Goal: Transaction & Acquisition: Purchase product/service

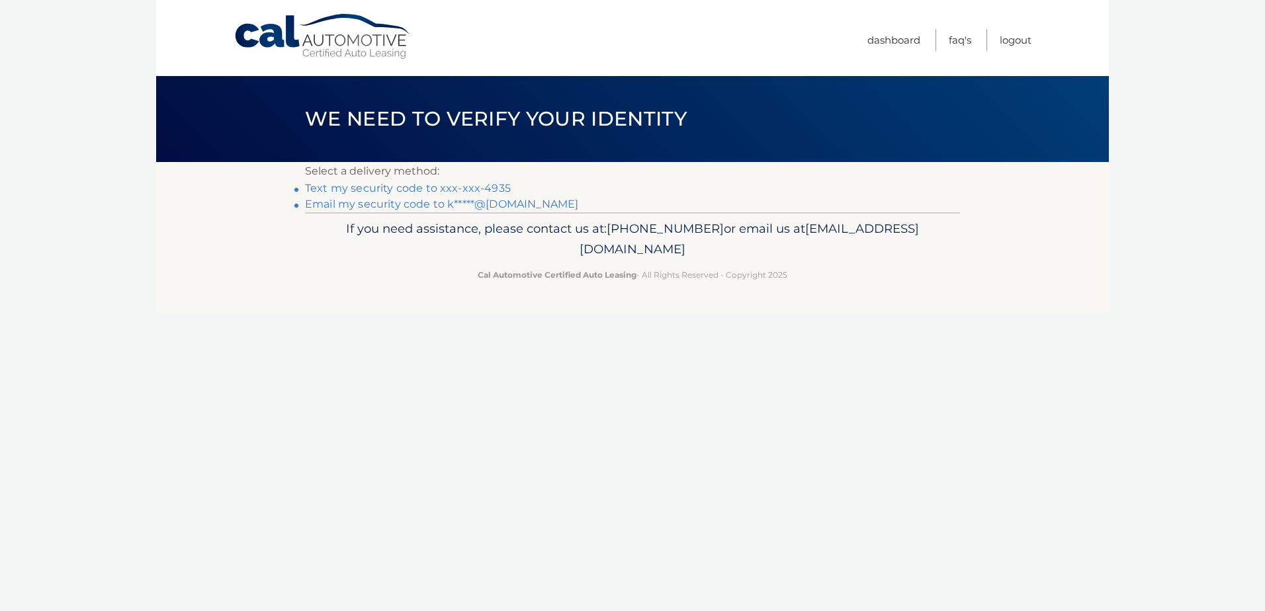
scroll to position [1227, 0]
click at [425, 188] on link "Text my security code to xxx-xxx-4935" at bounding box center [408, 188] width 206 height 13
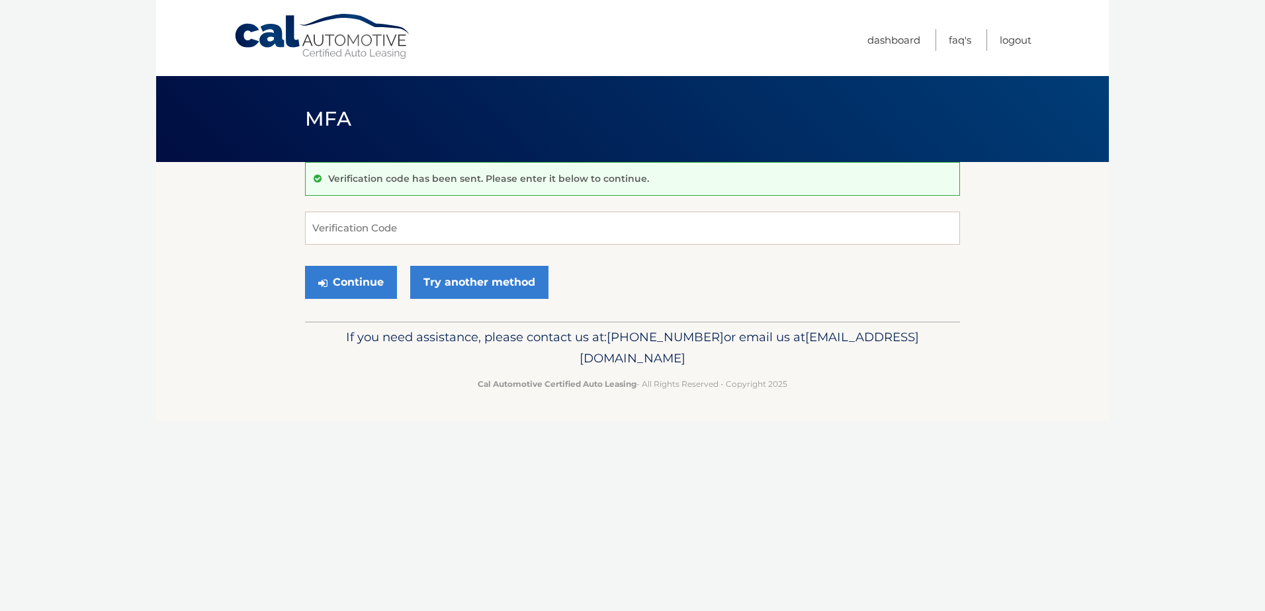
scroll to position [1227, 0]
click at [443, 226] on input "Verification Code" at bounding box center [632, 228] width 655 height 33
type input "931677"
click at [344, 280] on button "Continue" at bounding box center [351, 282] width 92 height 33
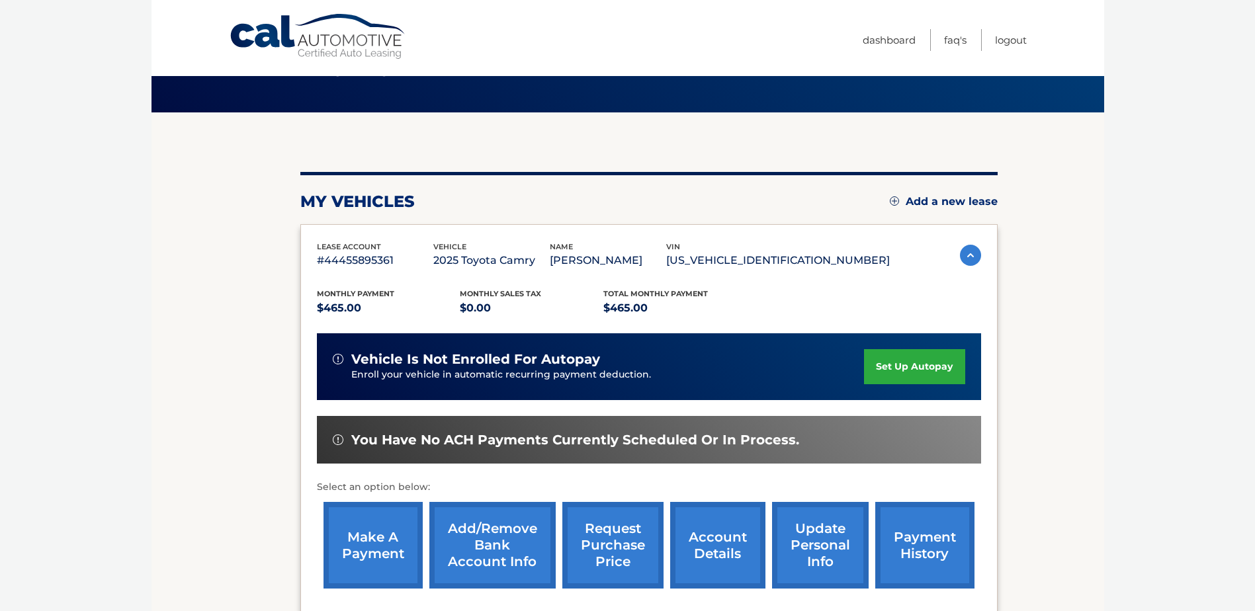
scroll to position [132, 0]
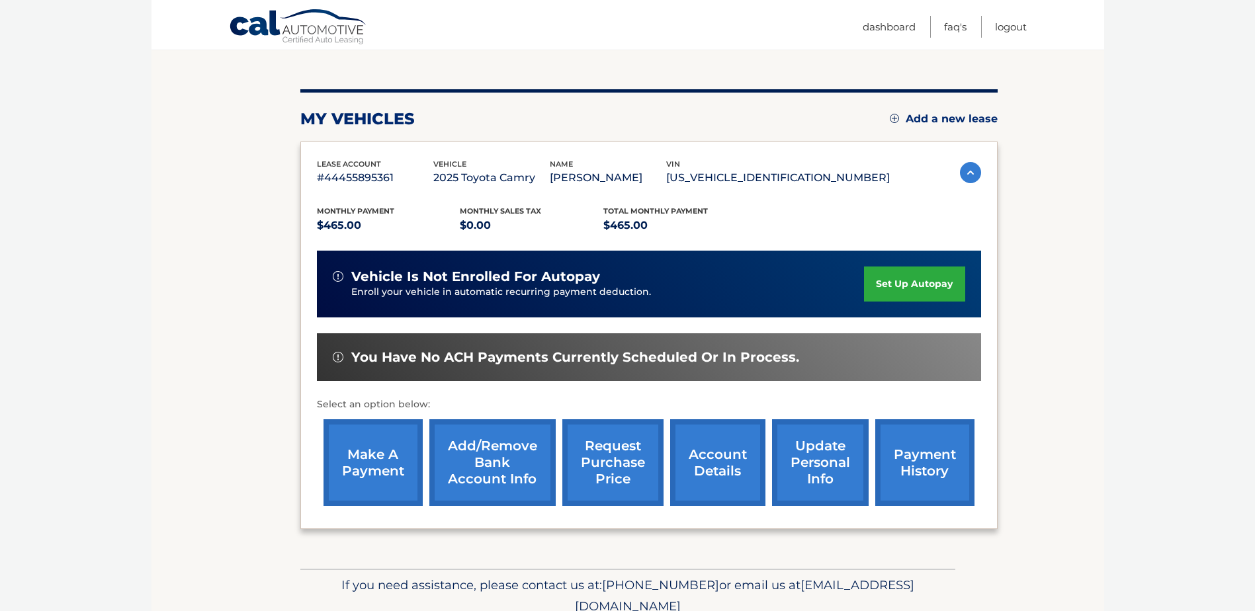
click at [912, 477] on link "payment history" at bounding box center [924, 462] width 99 height 87
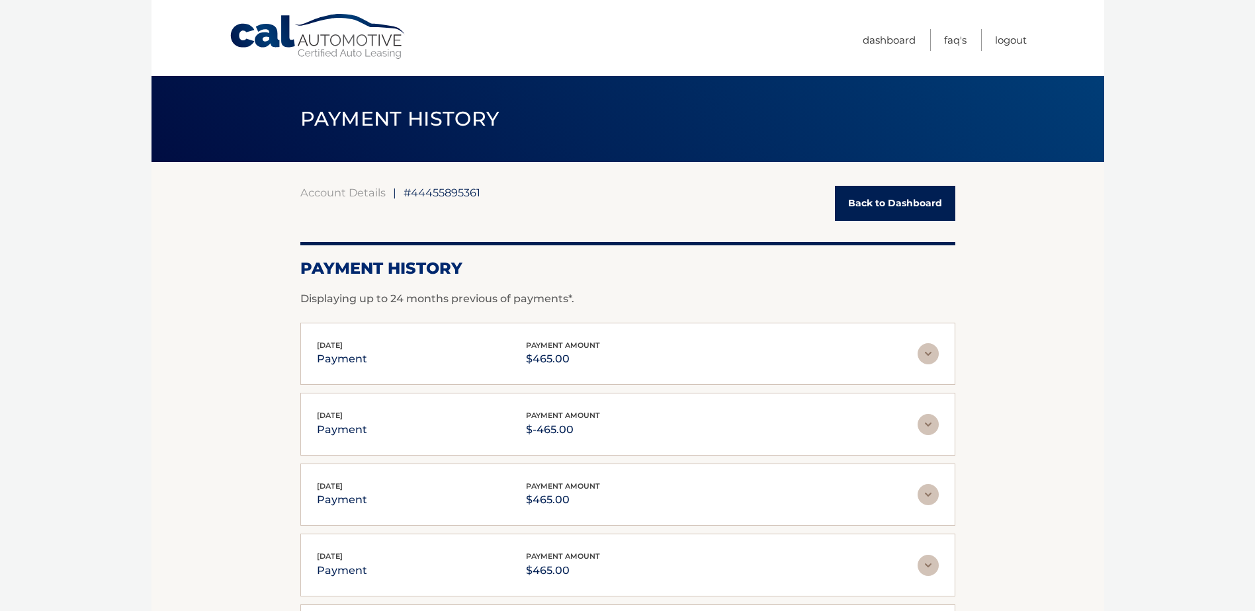
scroll to position [1227, 0]
click at [873, 211] on link "Back to Dashboard" at bounding box center [895, 203] width 120 height 35
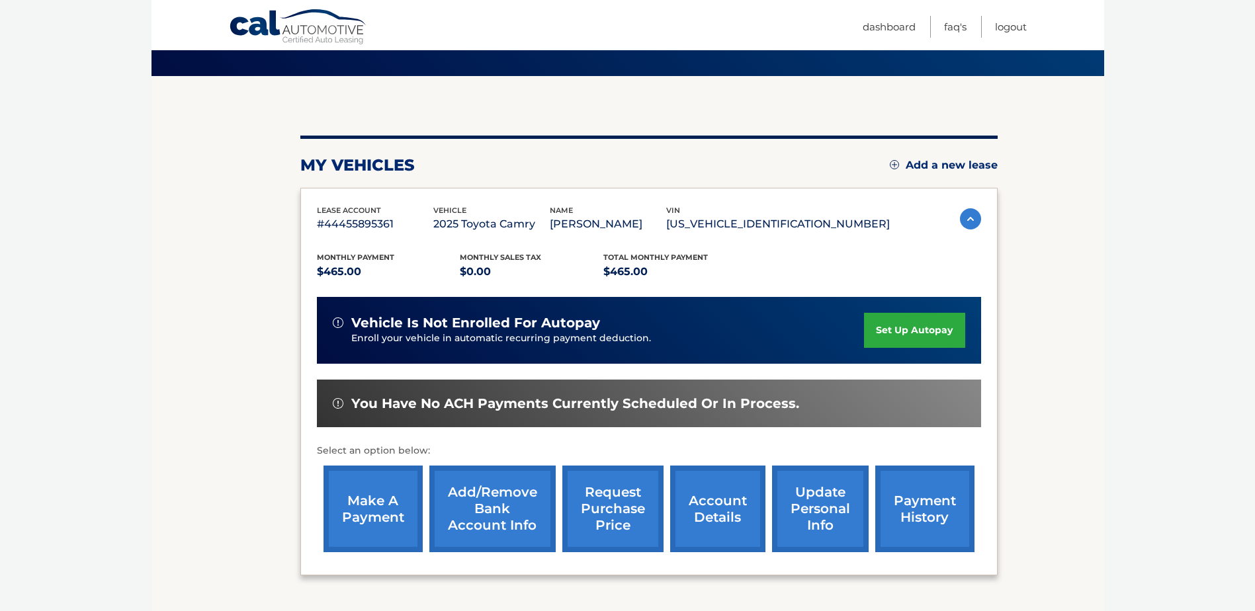
scroll to position [191, 0]
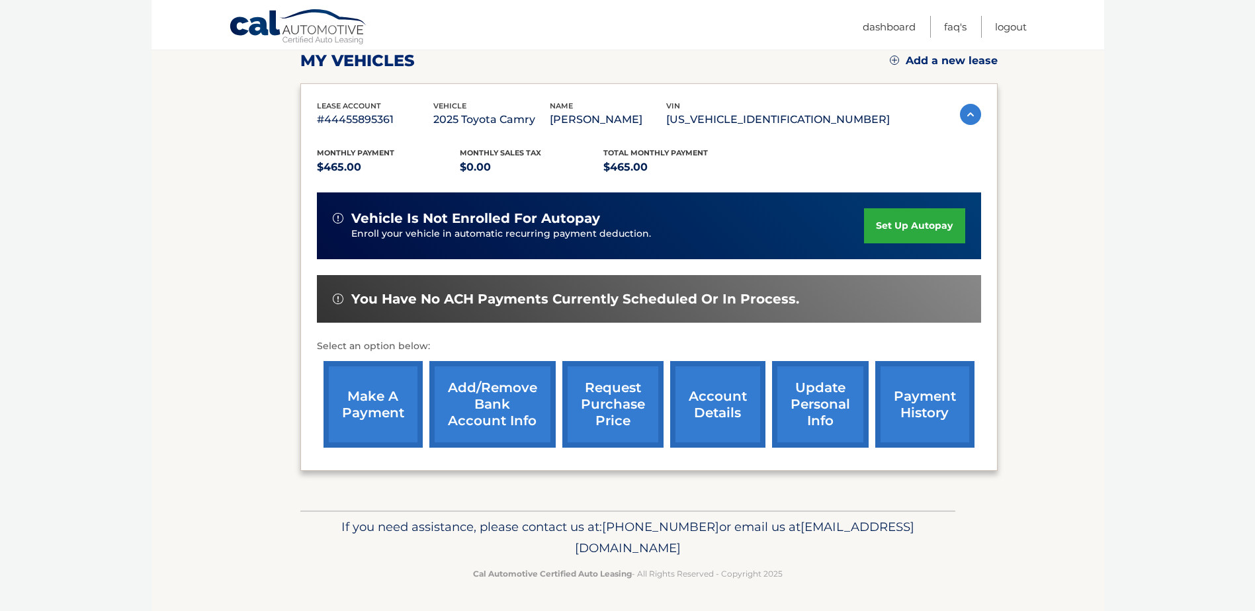
click at [368, 404] on link "make a payment" at bounding box center [372, 404] width 99 height 87
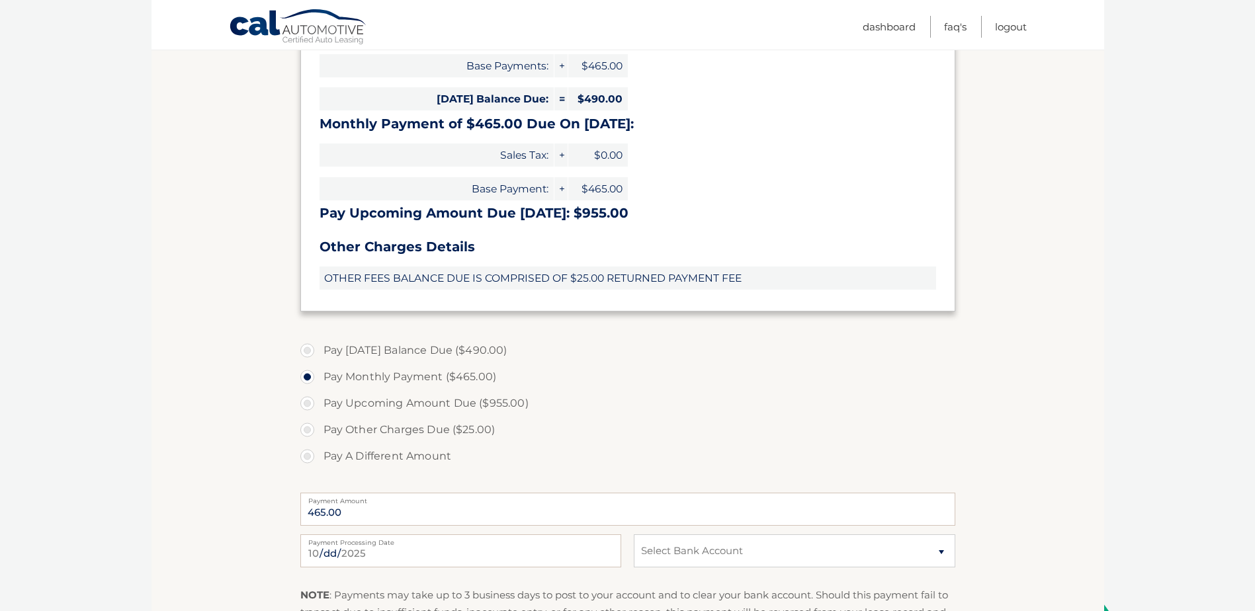
scroll to position [331, 0]
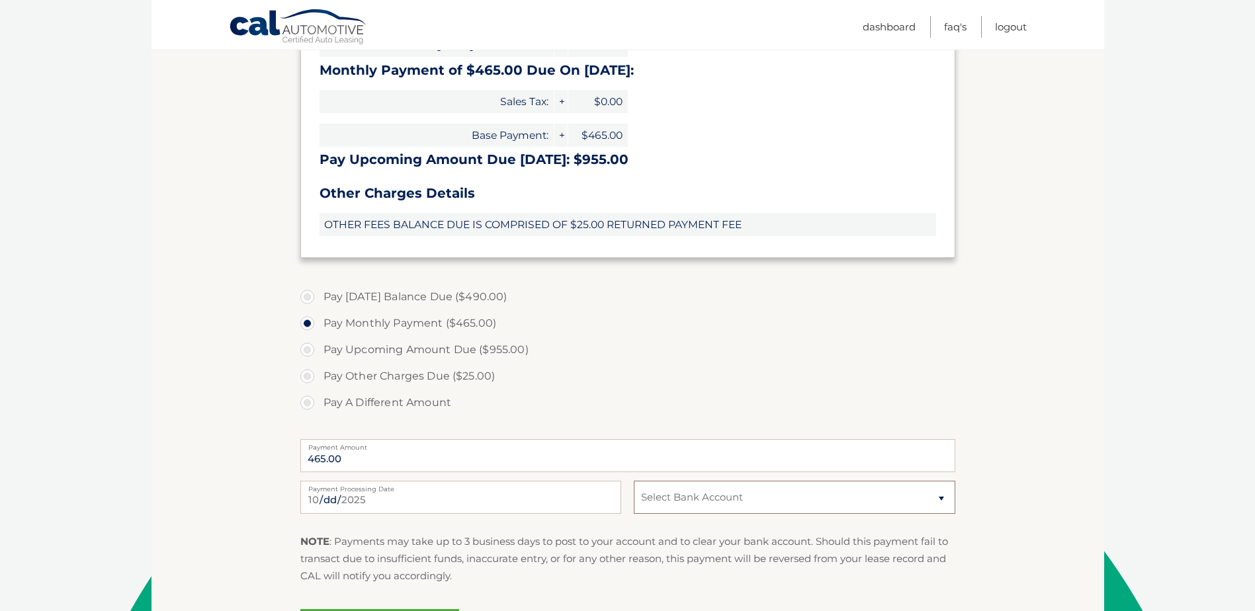
click at [705, 499] on select "Select Bank Account Checking BANK OF AMERICA N.A. *****0603 Checking BANK OF AM…" at bounding box center [794, 497] width 321 height 33
select select "YmE2YTE4NDEtZjYwNy00YmFlLWFkNGEtMDU5NjhmNzBhNDlk"
click at [634, 481] on select "Select Bank Account Checking BANK OF AMERICA N.A. *****0603 Checking BANK OF AM…" at bounding box center [794, 497] width 321 height 33
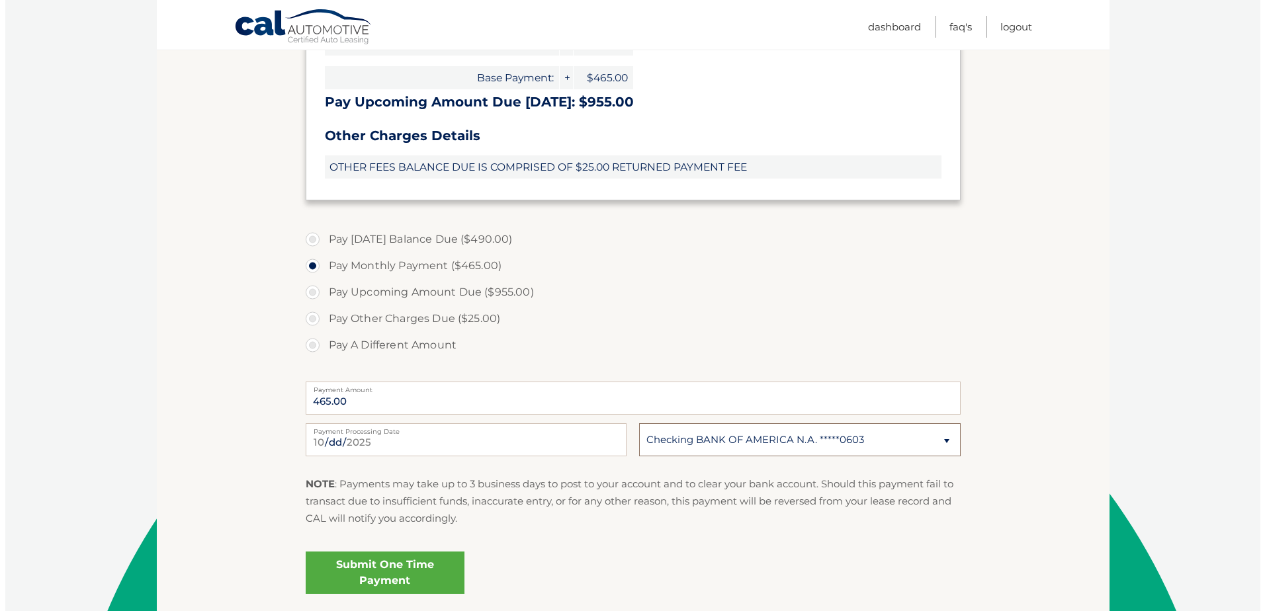
scroll to position [463, 0]
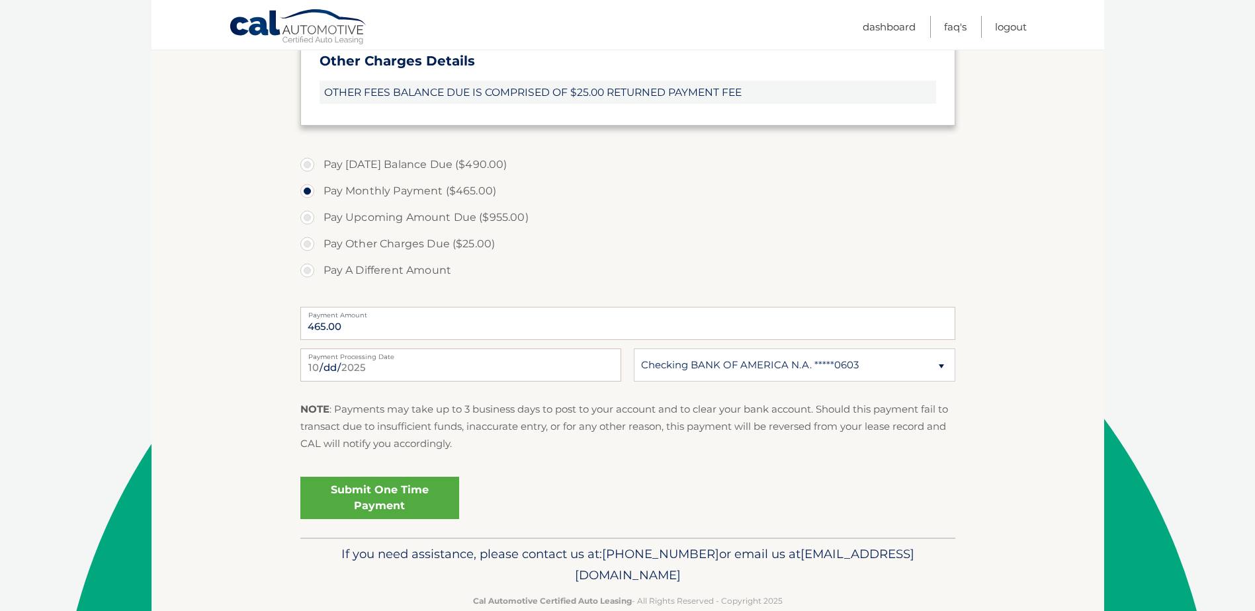
click at [384, 495] on link "Submit One Time Payment" at bounding box center [379, 498] width 159 height 42
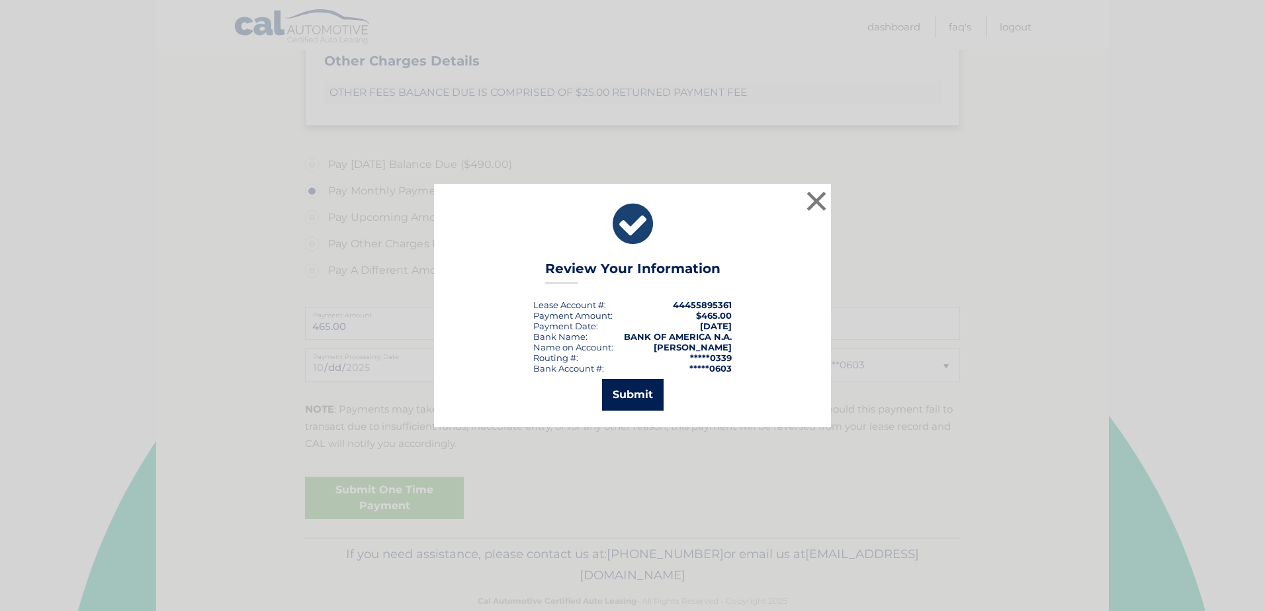
click at [622, 389] on button "Submit" at bounding box center [633, 395] width 62 height 32
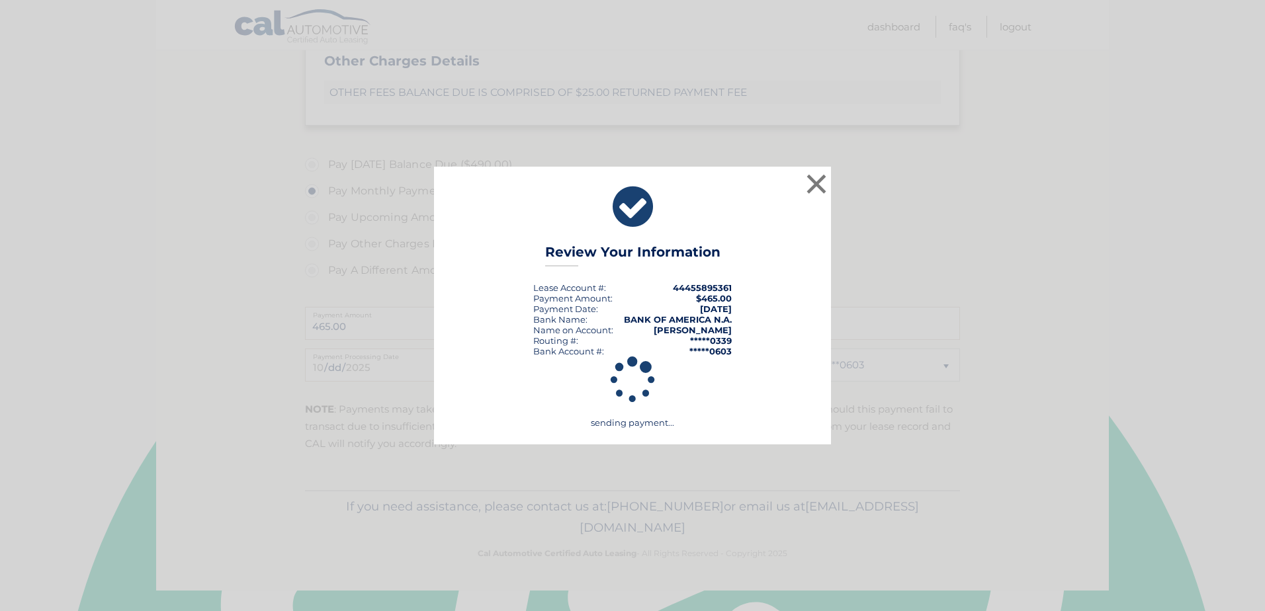
scroll to position [443, 0]
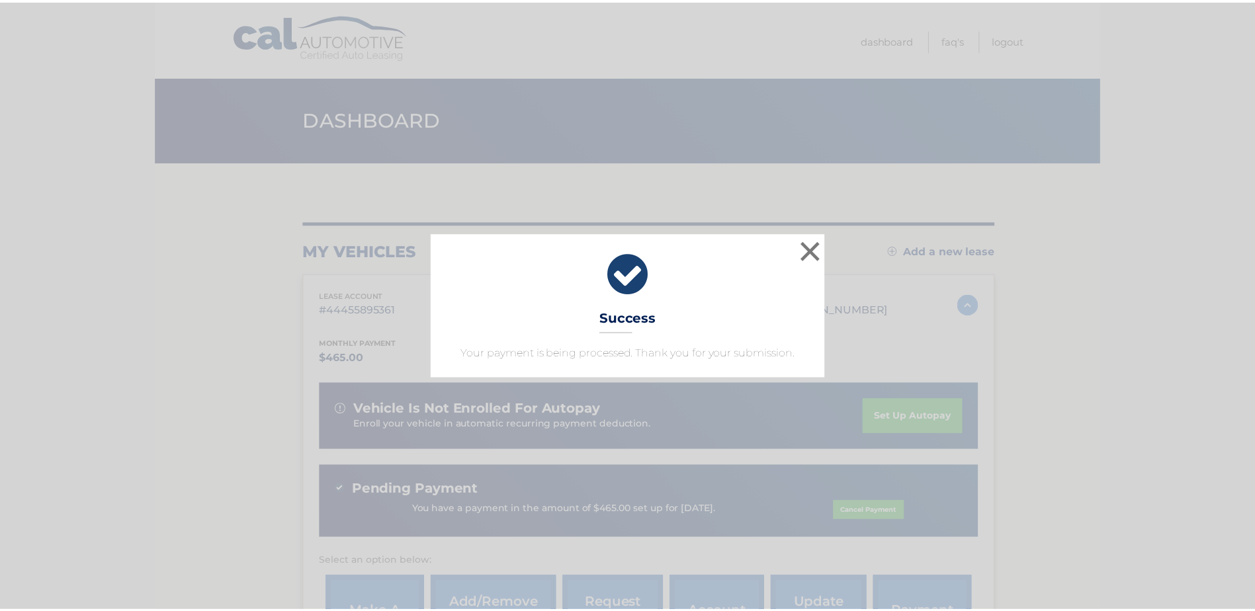
scroll to position [1227, 0]
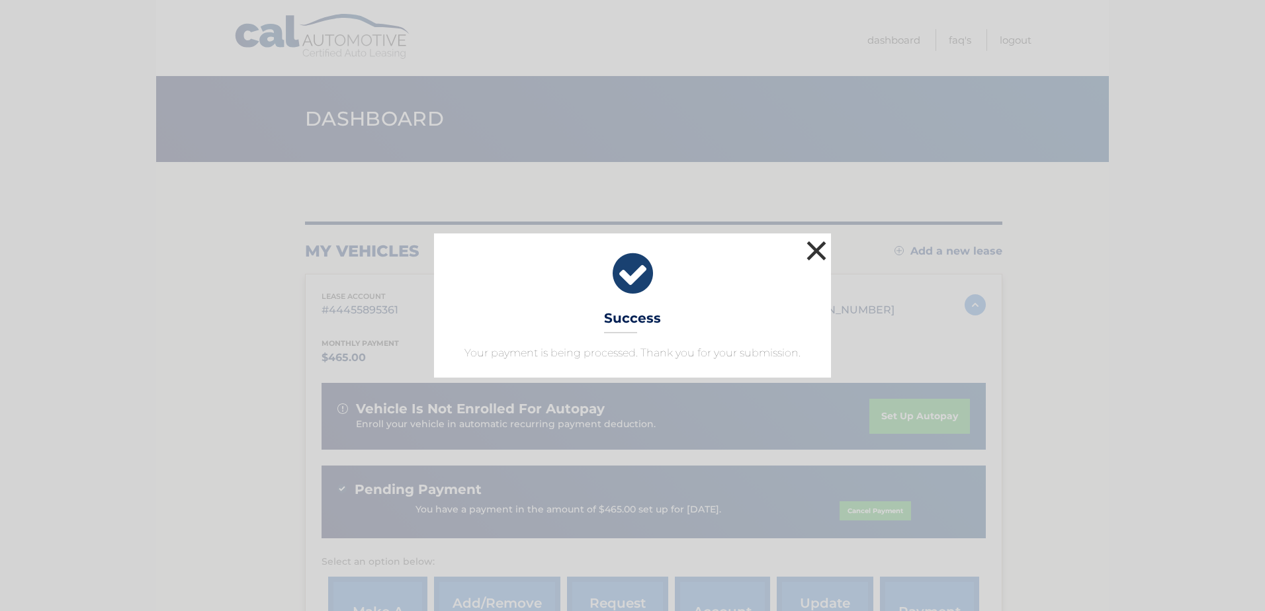
click at [822, 246] on button "×" at bounding box center [816, 250] width 26 height 26
